Goal: Transaction & Acquisition: Subscribe to service/newsletter

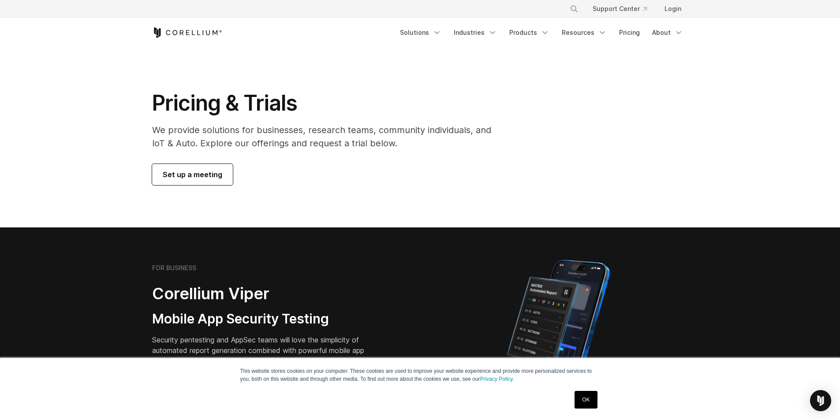
click at [298, 124] on p "We provide solutions for businesses, research teams, community individuals, and…" at bounding box center [327, 136] width 351 height 26
drag, startPoint x: 249, startPoint y: 97, endPoint x: 295, endPoint y: 101, distance: 46.0
click at [295, 101] on h1 "Pricing & Trials" at bounding box center [327, 103] width 351 height 26
click at [316, 138] on p "We provide solutions for businesses, research teams, community individuals, and…" at bounding box center [327, 136] width 351 height 26
click at [283, 134] on p "We provide solutions for businesses, research teams, community individuals, and…" at bounding box center [327, 136] width 351 height 26
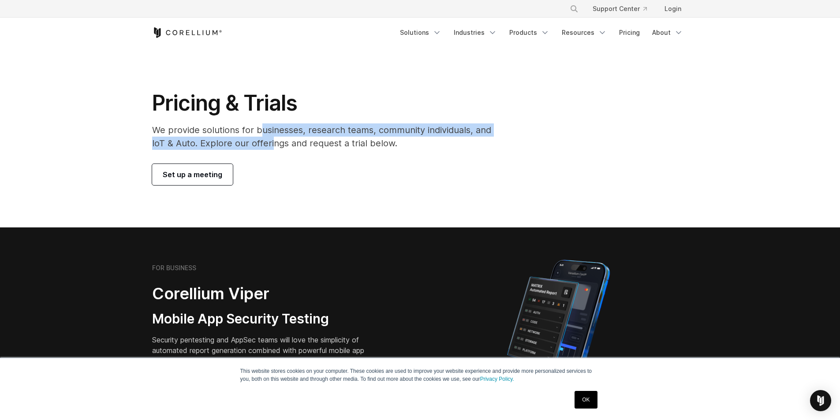
drag, startPoint x: 258, startPoint y: 135, endPoint x: 272, endPoint y: 142, distance: 16.0
click at [272, 142] on p "We provide solutions for businesses, research teams, community individuals, and…" at bounding box center [327, 136] width 351 height 26
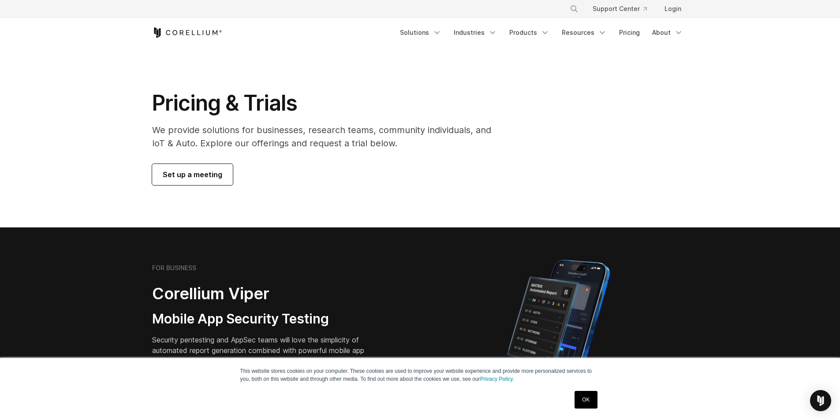
click at [391, 127] on p "We provide solutions for businesses, research teams, community individuals, and…" at bounding box center [327, 136] width 351 height 26
click at [371, 138] on p "We provide solutions for businesses, research teams, community individuals, and…" at bounding box center [327, 136] width 351 height 26
click at [329, 137] on p "We provide solutions for businesses, research teams, community individuals, and…" at bounding box center [327, 136] width 351 height 26
